Goal: Task Accomplishment & Management: Manage account settings

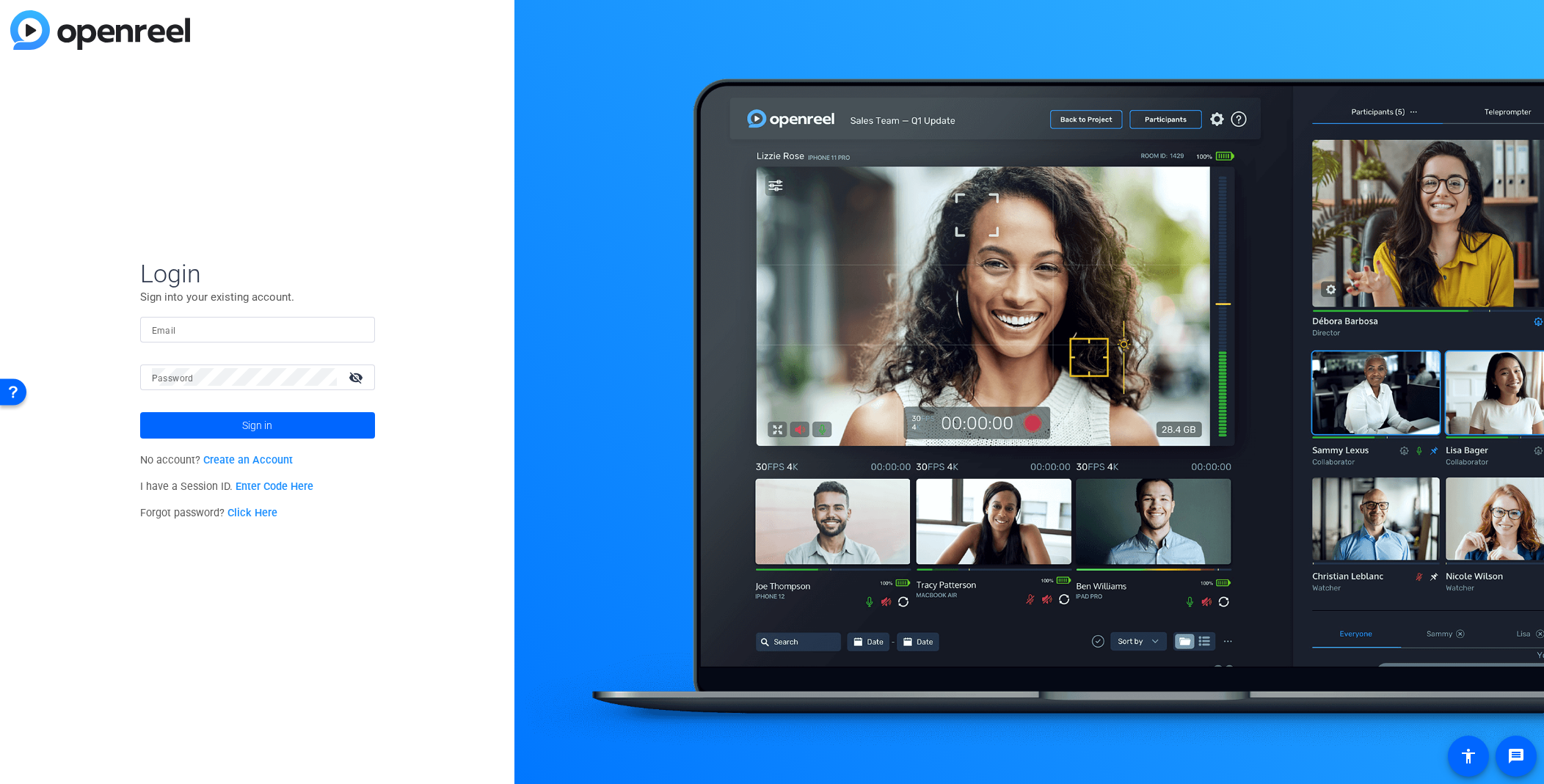
click at [234, 333] on input "Email" at bounding box center [257, 329] width 211 height 18
type input "[EMAIL_ADDRESS][DOMAIN_NAME]"
click at [140, 413] on button "Sign in" at bounding box center [257, 426] width 235 height 27
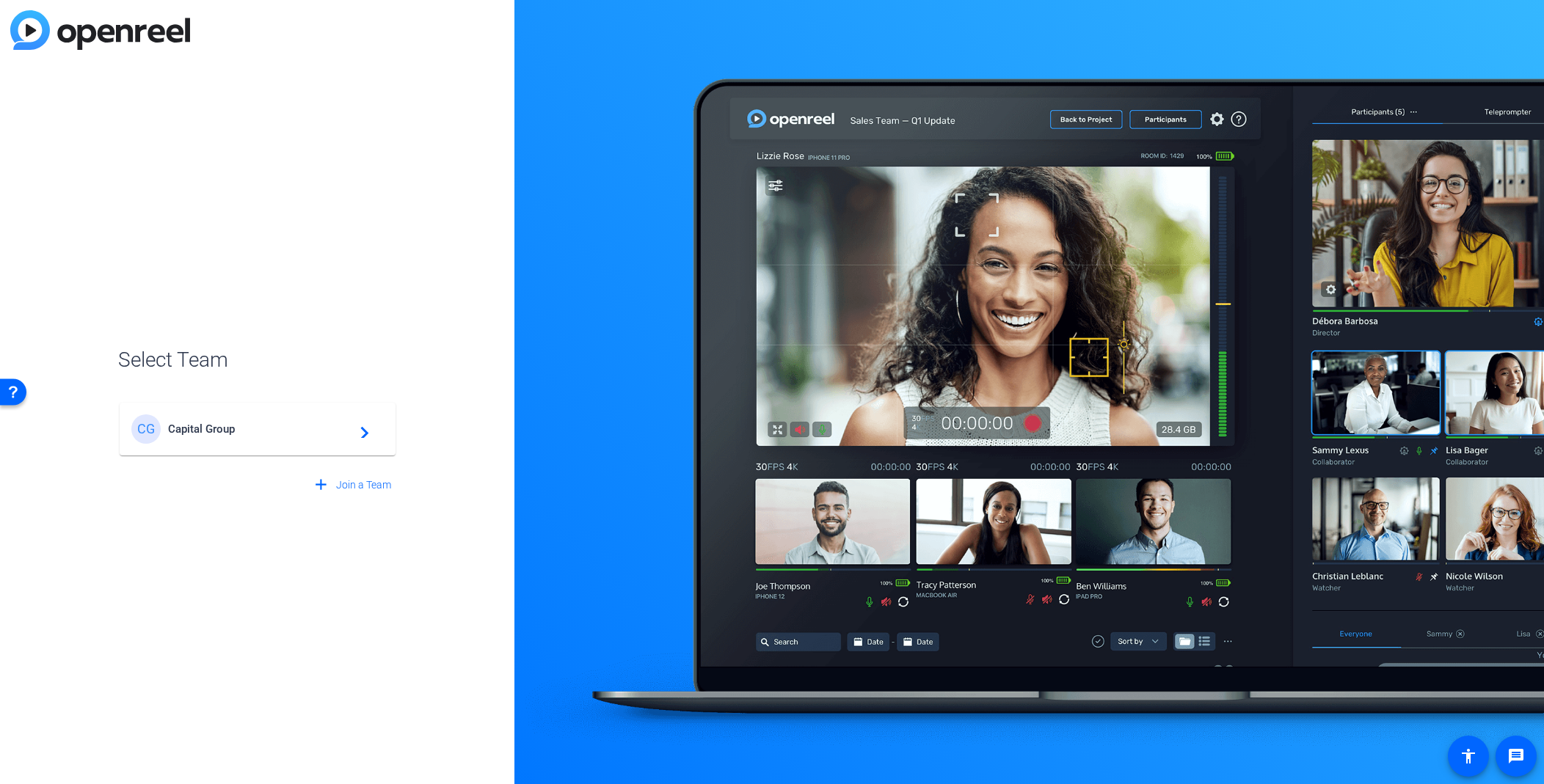
click at [190, 432] on span "Capital Group" at bounding box center [260, 429] width 184 height 13
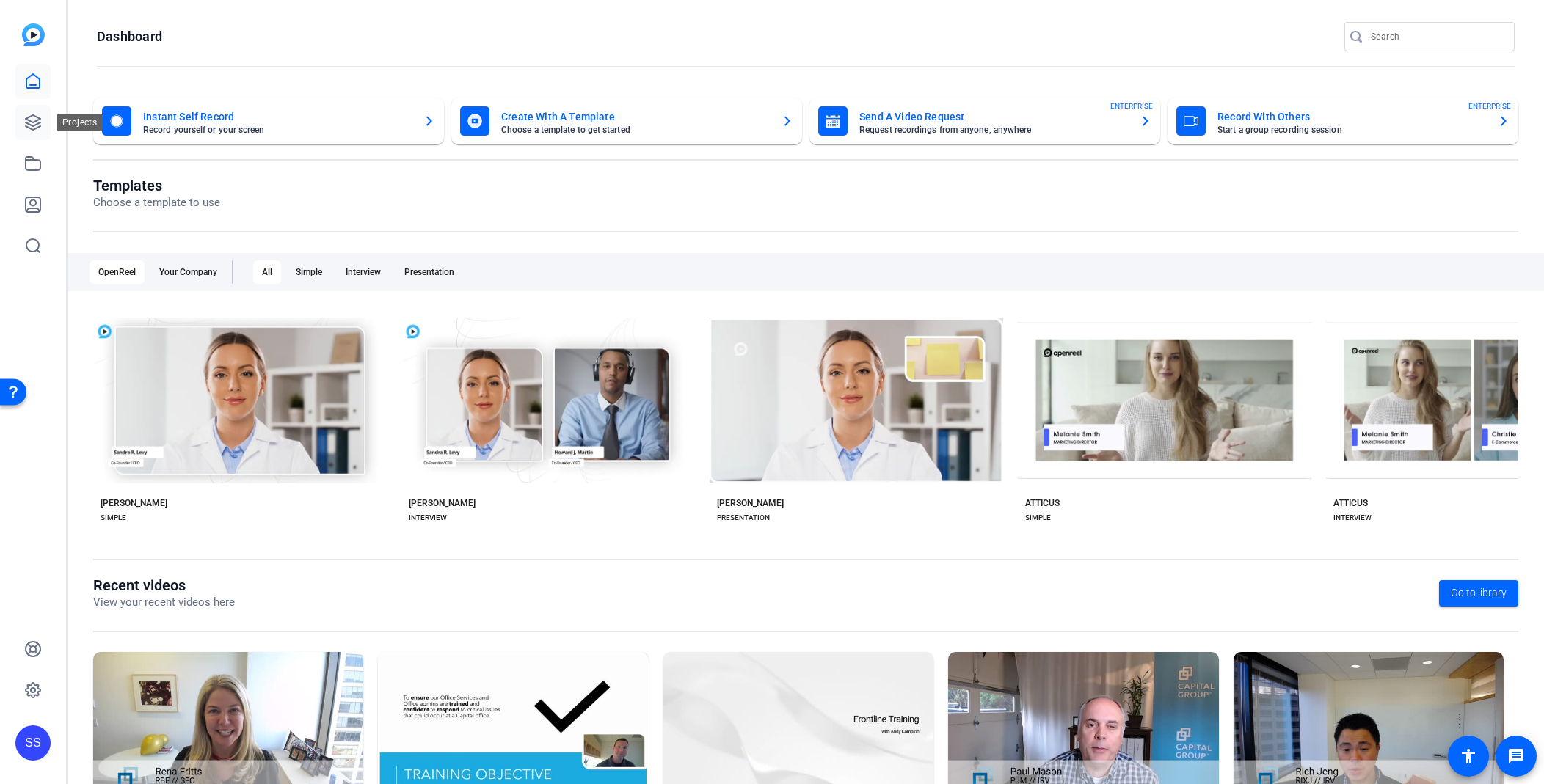
click at [37, 125] on icon at bounding box center [33, 123] width 18 height 18
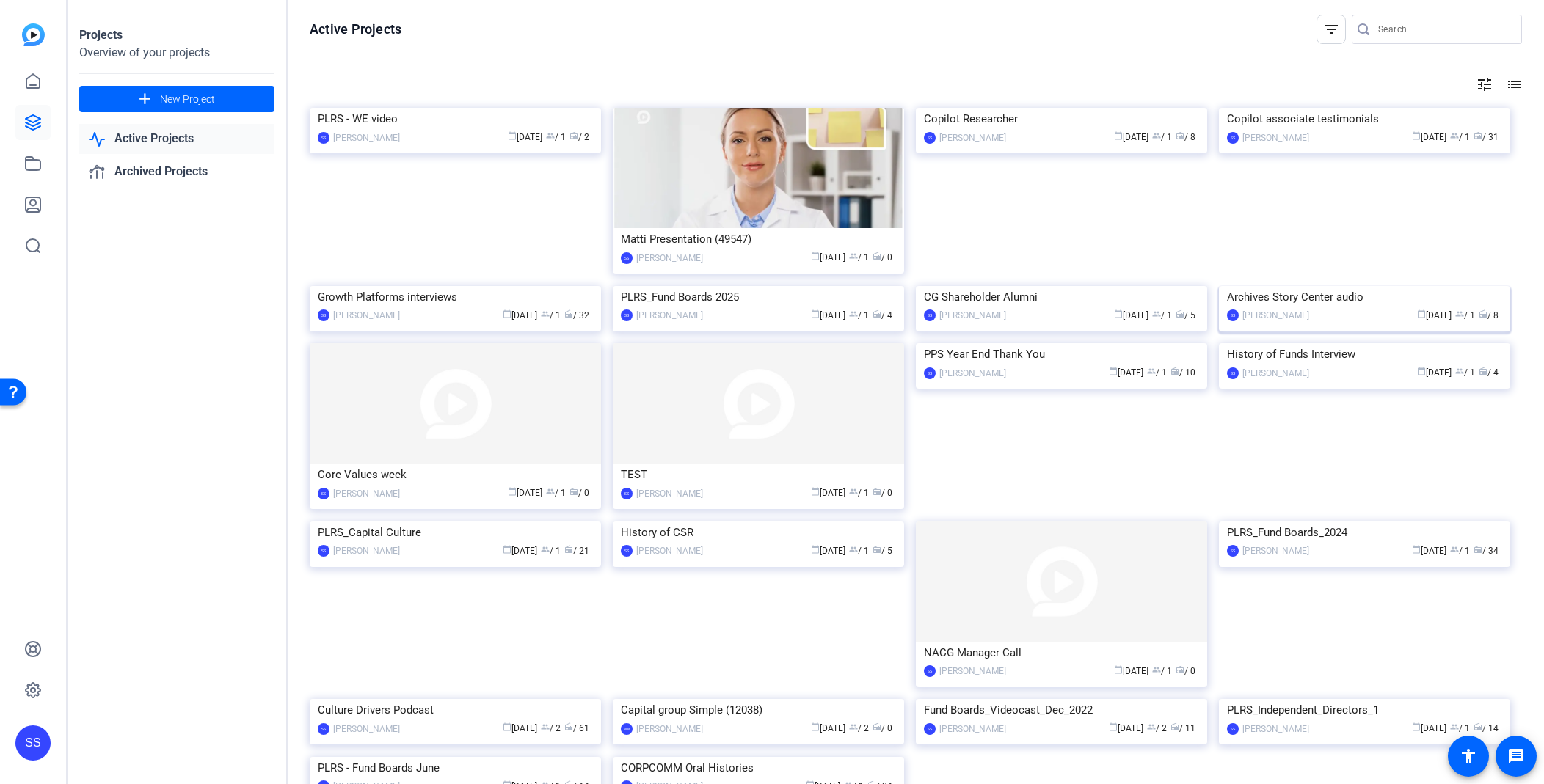
click at [1369, 324] on div "calendar_today [DATE] group / 1 radio / 8" at bounding box center [1409, 316] width 185 height 15
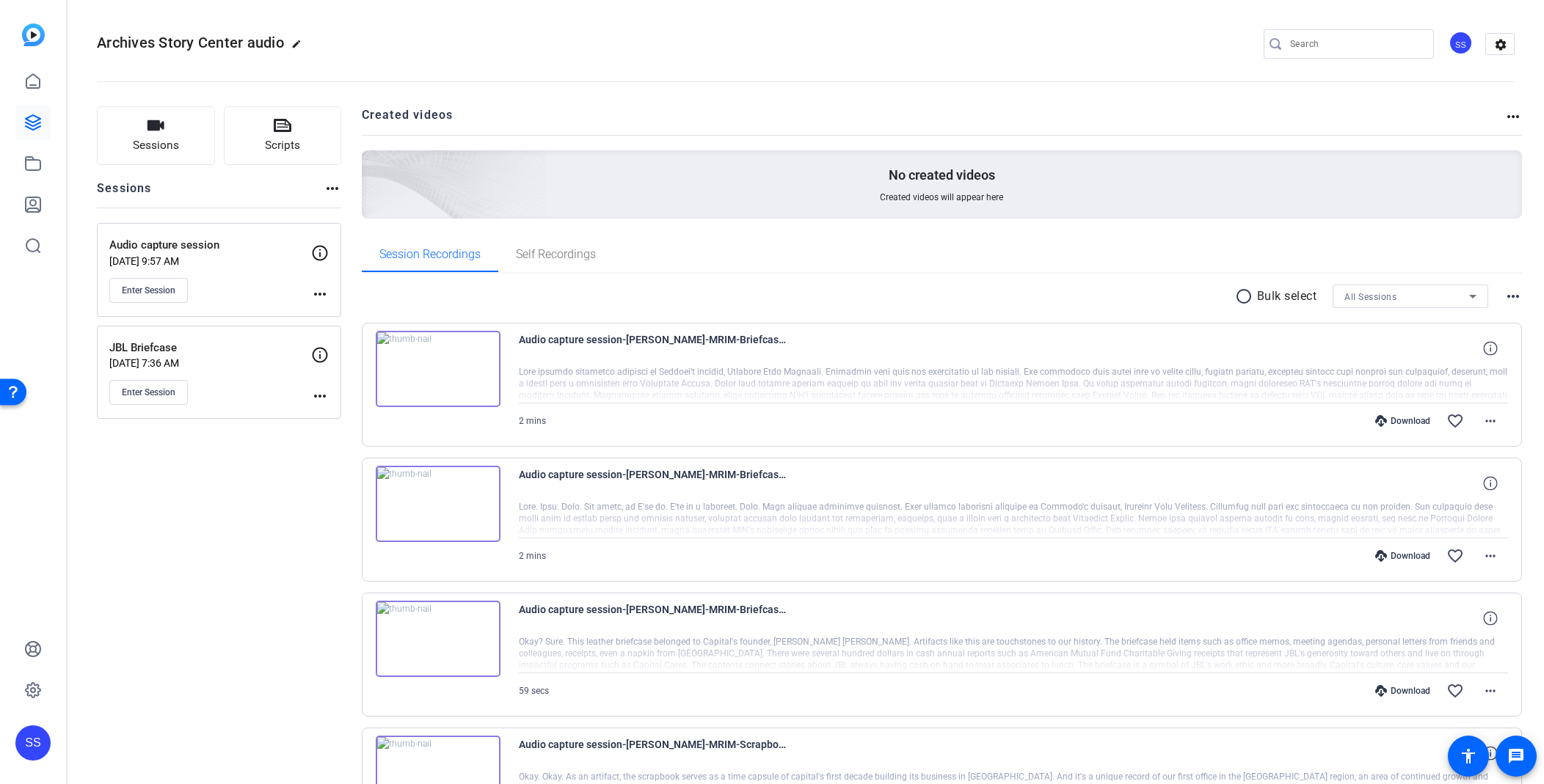
drag, startPoint x: 1499, startPoint y: 115, endPoint x: 1515, endPoint y: 114, distance: 16.0
click at [1510, 114] on div "Created videos more_horiz" at bounding box center [942, 121] width 1161 height 28
click at [1519, 114] on mat-icon "more_horiz" at bounding box center [1513, 117] width 18 height 18
click at [1513, 114] on div at bounding box center [772, 392] width 1544 height 784
click at [1509, 41] on mat-icon "settings" at bounding box center [1500, 44] width 29 height 22
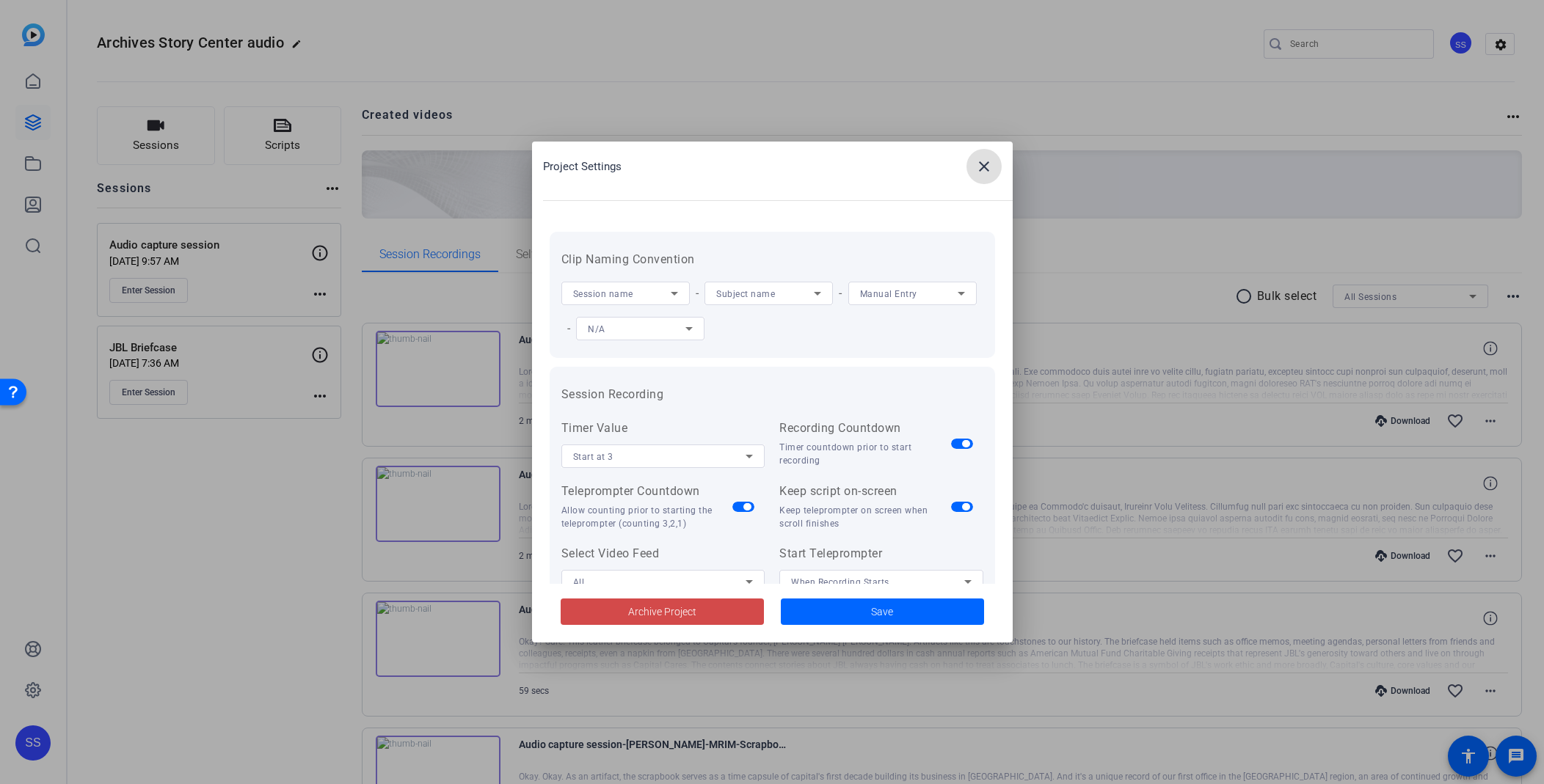
click at [644, 611] on span "Archive Project" at bounding box center [662, 612] width 68 height 15
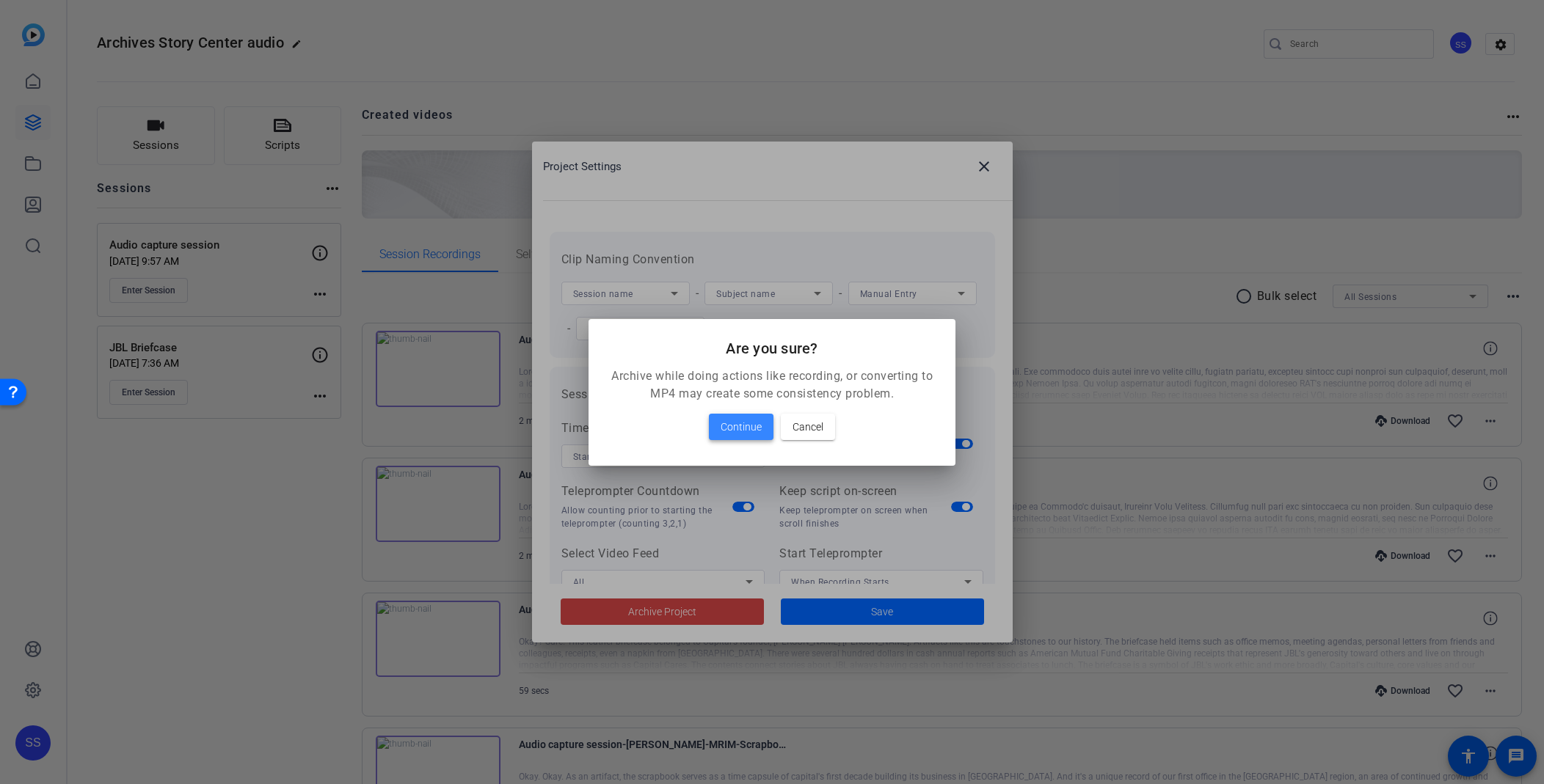
click at [744, 433] on span "Continue" at bounding box center [741, 427] width 41 height 18
